Goal: Information Seeking & Learning: Find specific fact

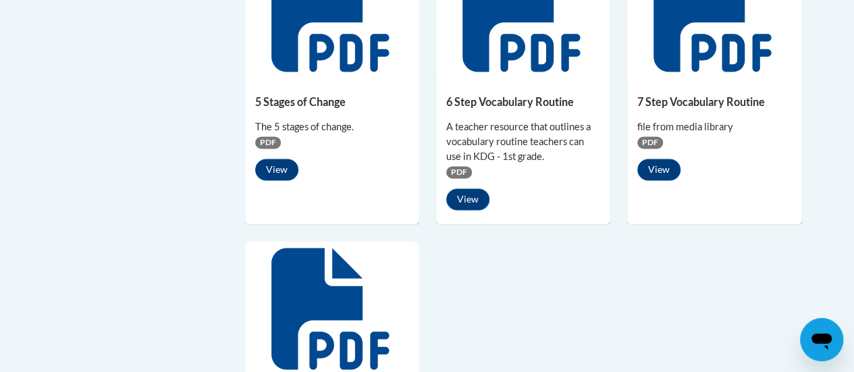
scroll to position [877, 0]
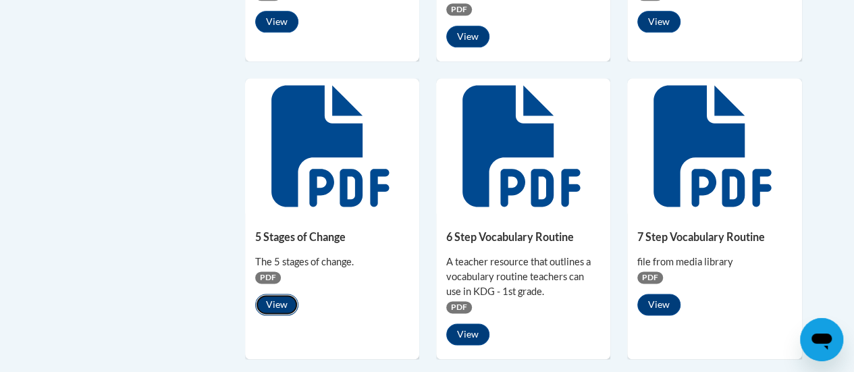
click at [279, 299] on button "View" at bounding box center [276, 305] width 43 height 22
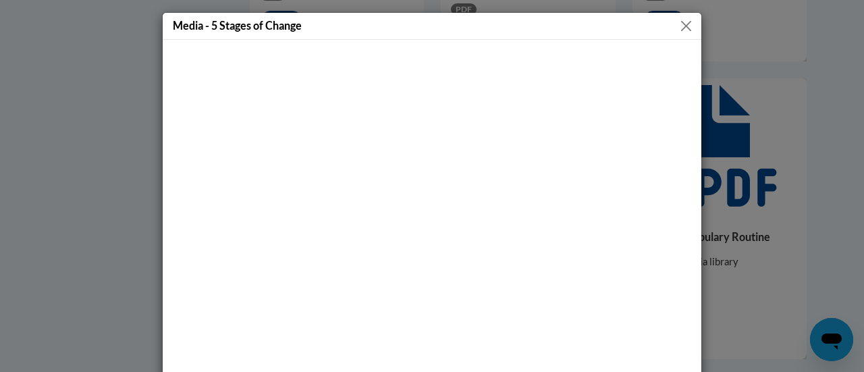
click at [679, 25] on button "Close" at bounding box center [686, 26] width 17 height 17
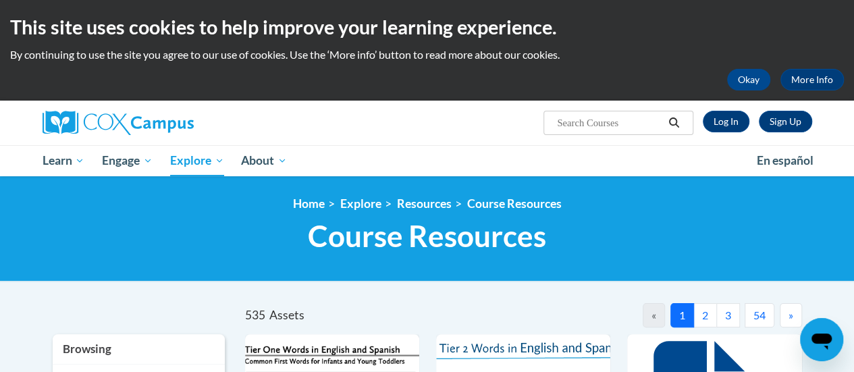
scroll to position [135, 0]
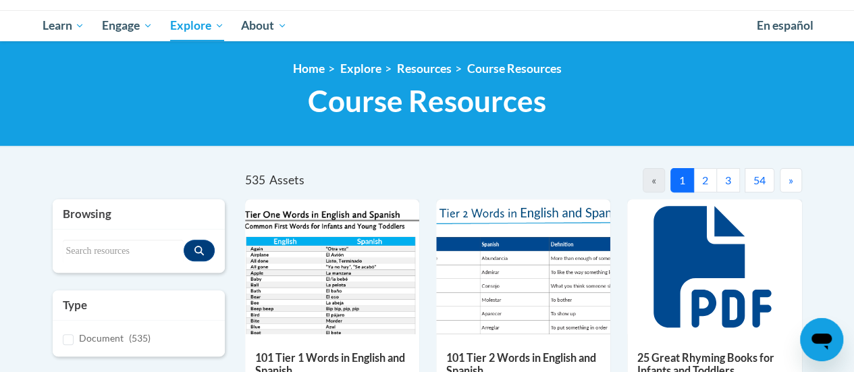
click at [113, 234] on div "Search resources" at bounding box center [139, 250] width 172 height 43
click at [116, 249] on input "Search resources" at bounding box center [123, 251] width 121 height 23
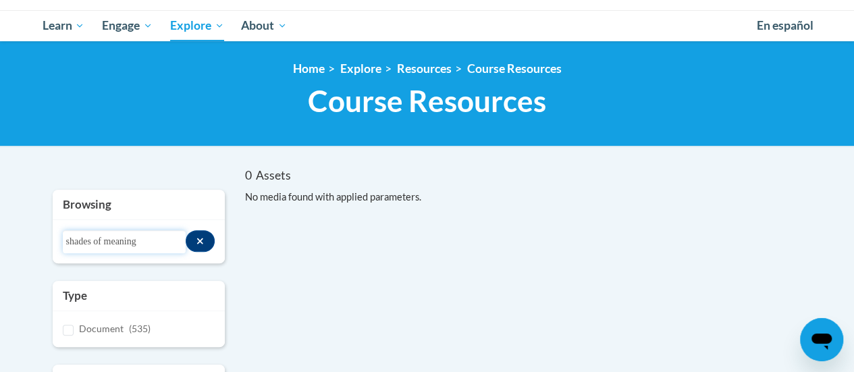
drag, startPoint x: 165, startPoint y: 242, endPoint x: 47, endPoint y: 246, distance: 118.2
type input "vocabulary activities"
click at [162, 240] on input "vocabulary activities" at bounding box center [125, 241] width 124 height 23
drag, startPoint x: 169, startPoint y: 240, endPoint x: 54, endPoint y: 233, distance: 115.0
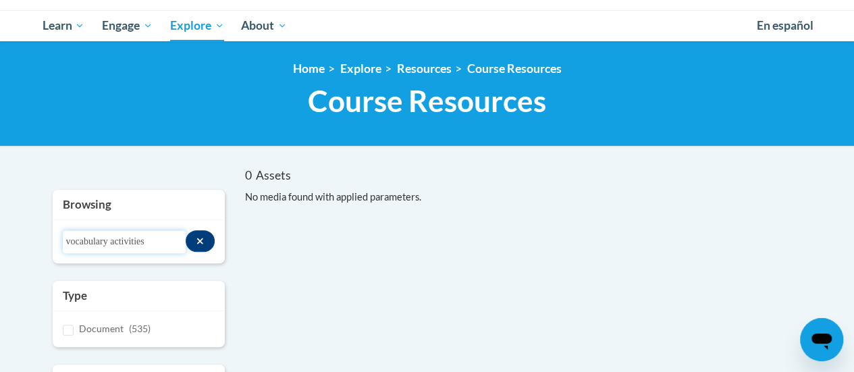
click at [54, 233] on div "Search resources vocabulary activities" at bounding box center [139, 241] width 172 height 43
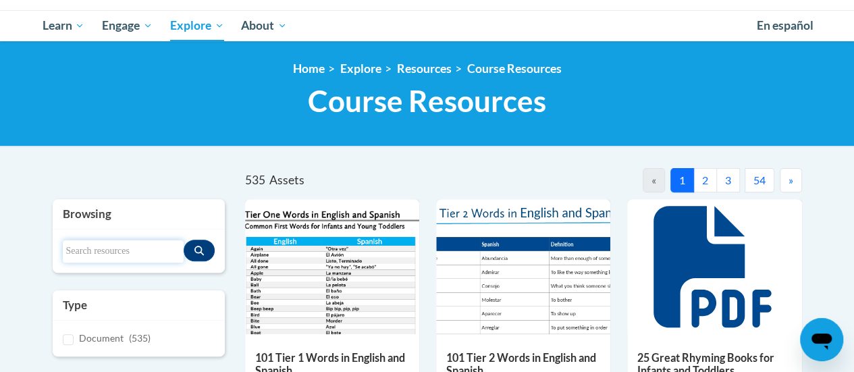
click at [118, 250] on input "Search resources" at bounding box center [123, 251] width 121 height 23
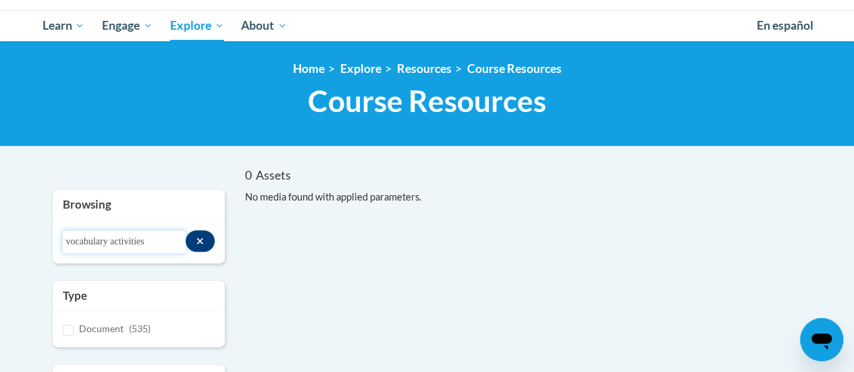
drag, startPoint x: 157, startPoint y: 242, endPoint x: 116, endPoint y: 241, distance: 40.5
click at [116, 241] on input "vocabulary activities" at bounding box center [125, 241] width 124 height 23
type input "vocabulary tasks"
click at [200, 239] on icon "Search resources" at bounding box center [199, 240] width 7 height 9
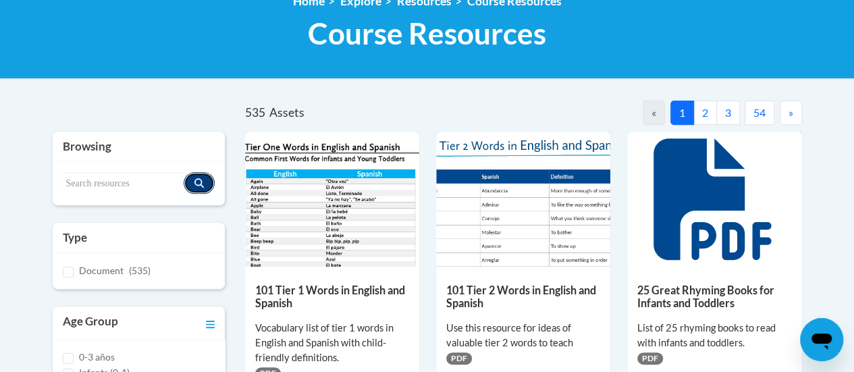
scroll to position [270, 0]
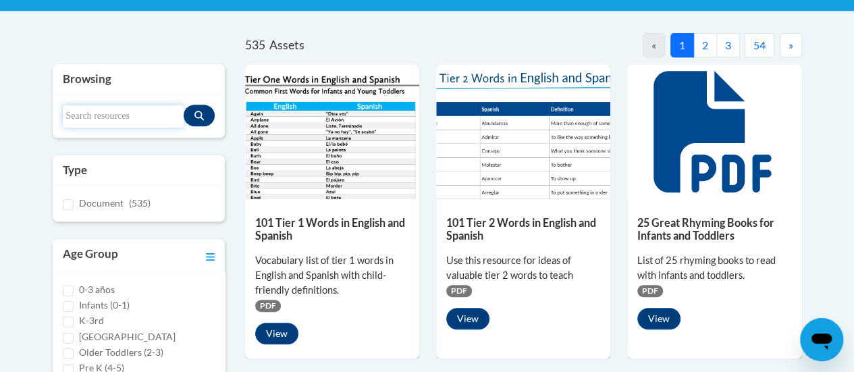
click at [130, 109] on input "Search resources" at bounding box center [123, 116] width 121 height 23
type input "word activities"
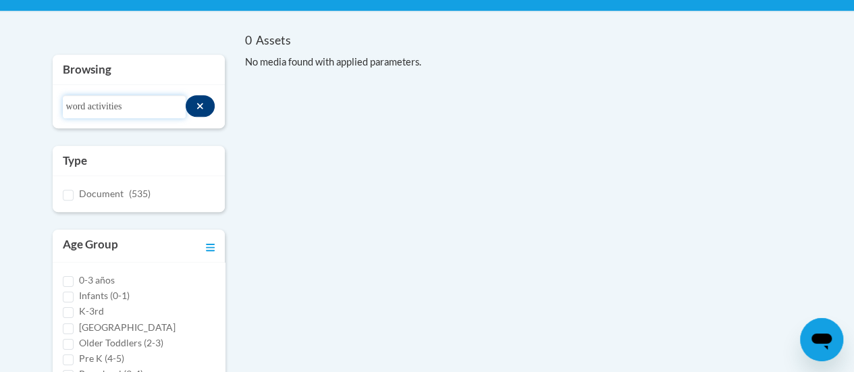
drag, startPoint x: 153, startPoint y: 105, endPoint x: 31, endPoint y: 114, distance: 121.8
click at [31, 114] on body "This site uses cookies to help improve your learning experience. By continuing …" at bounding box center [427, 325] width 854 height 1190
